Goal: Navigation & Orientation: Understand site structure

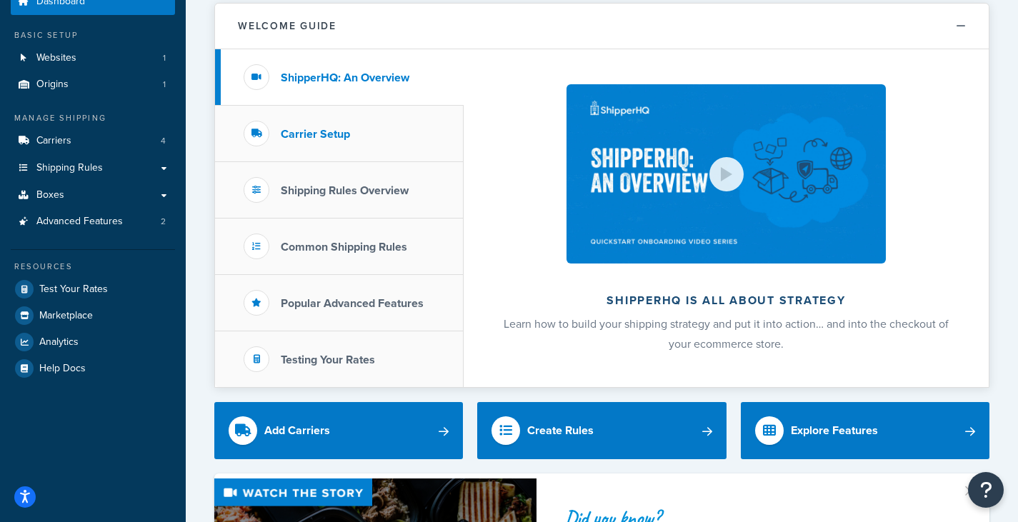
scroll to position [56, 0]
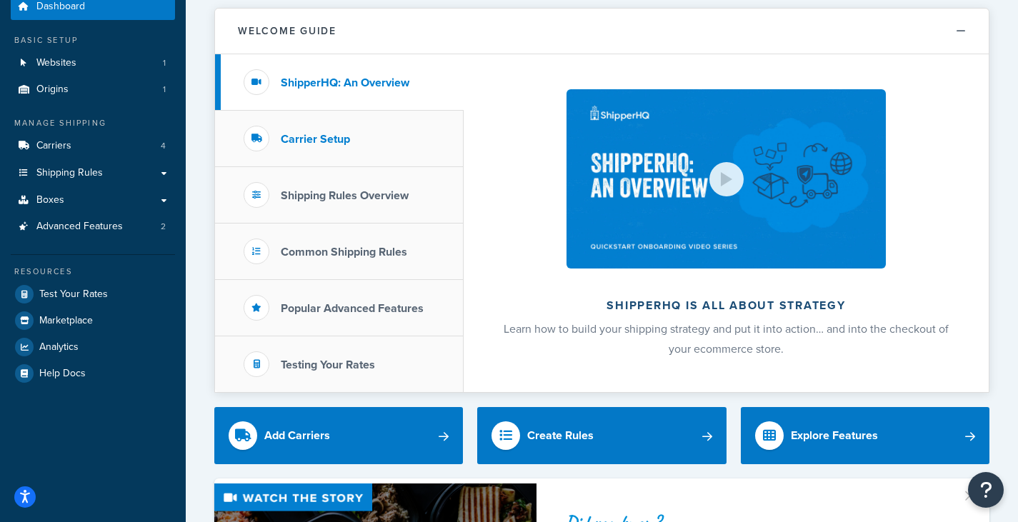
click at [334, 138] on h3 "Carrier Setup" at bounding box center [315, 139] width 69 height 13
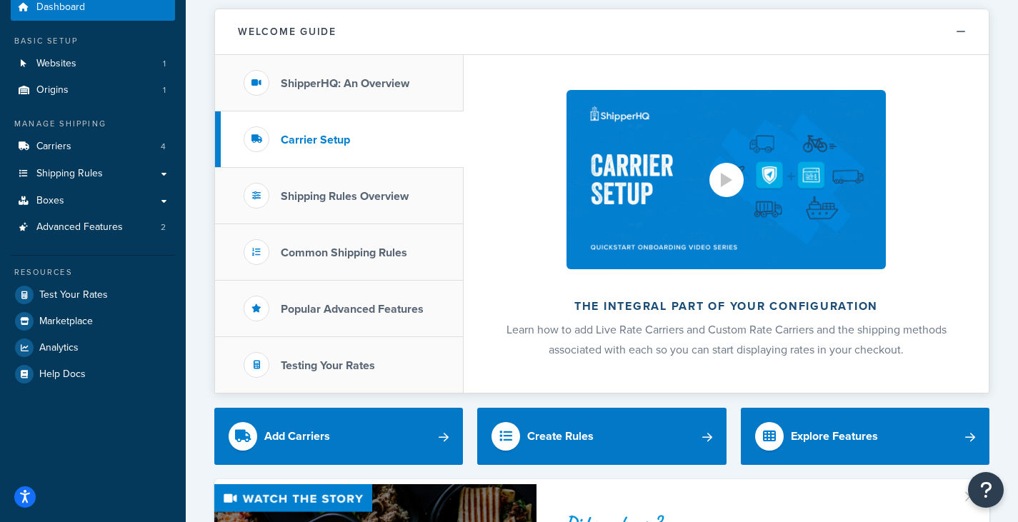
scroll to position [49, 0]
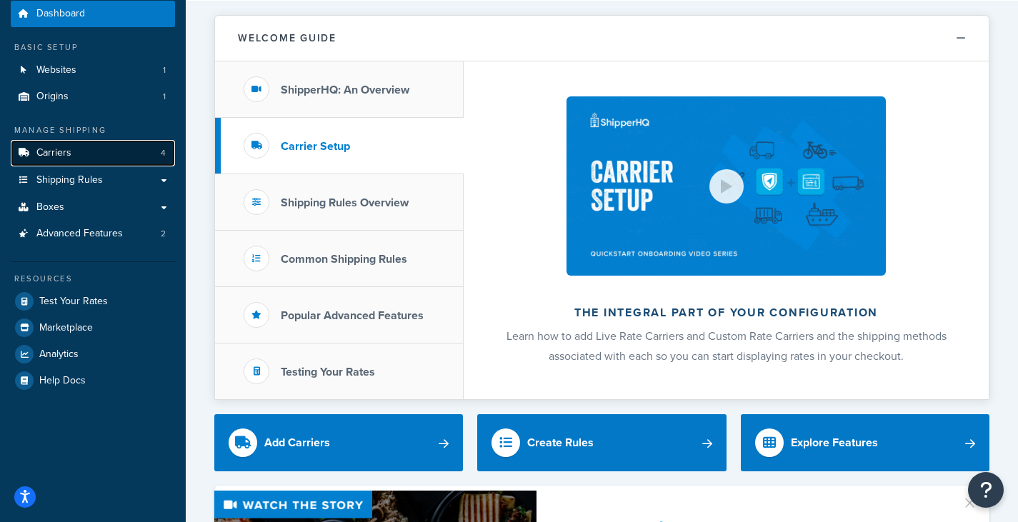
click at [88, 158] on link "Carriers 4" at bounding box center [93, 153] width 164 height 26
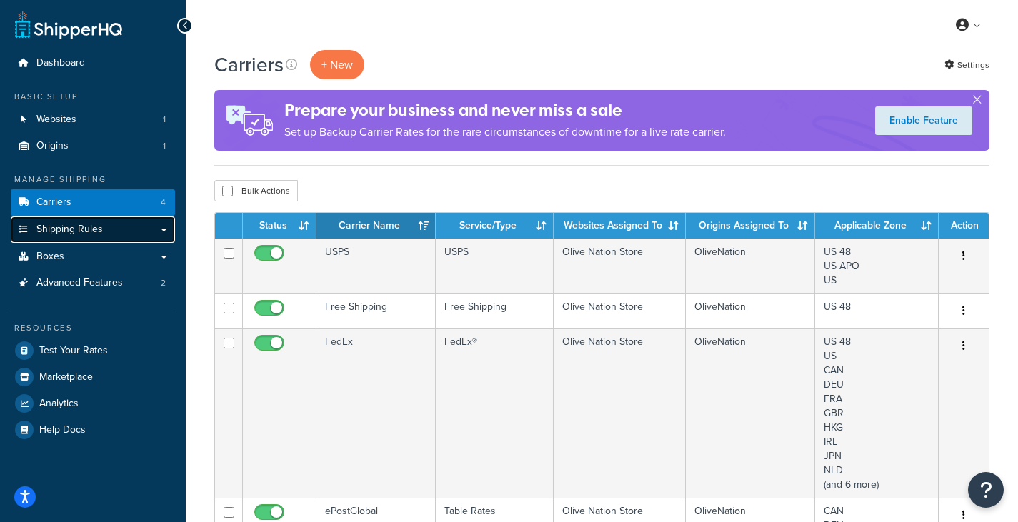
click at [122, 232] on link "Shipping Rules" at bounding box center [93, 230] width 164 height 26
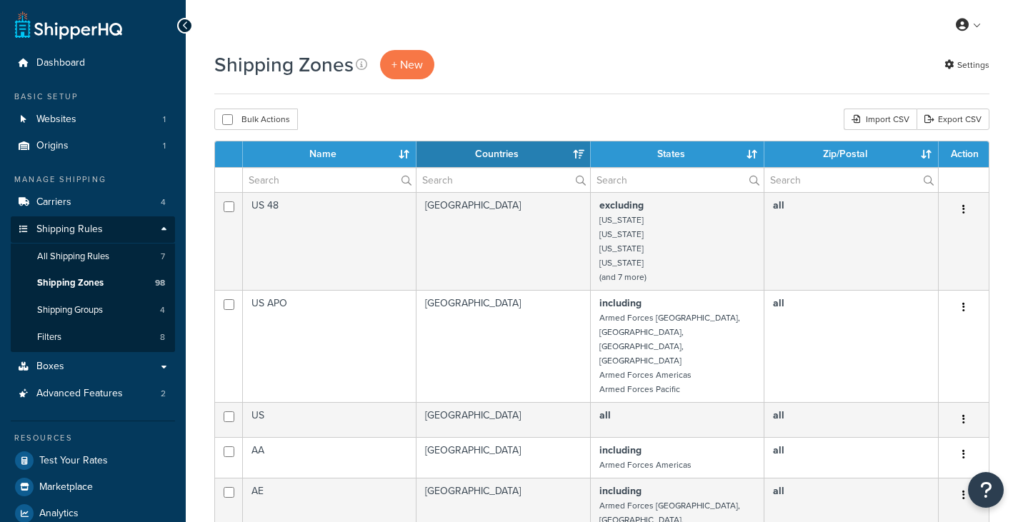
select select "15"
click at [79, 390] on span "Advanced Features" at bounding box center [79, 394] width 86 height 12
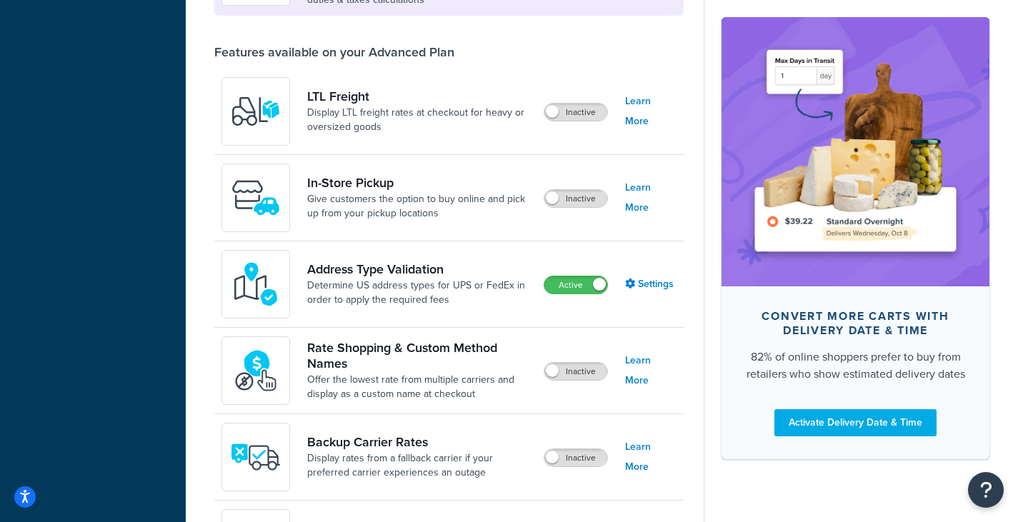
scroll to position [504, 0]
